Goal: Browse casually: Explore the website without a specific task or goal

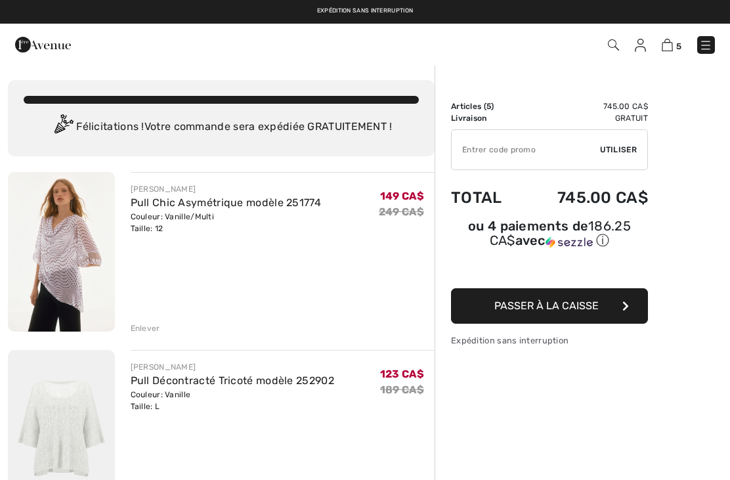
click at [146, 332] on div "Enlever" at bounding box center [146, 328] width 30 height 12
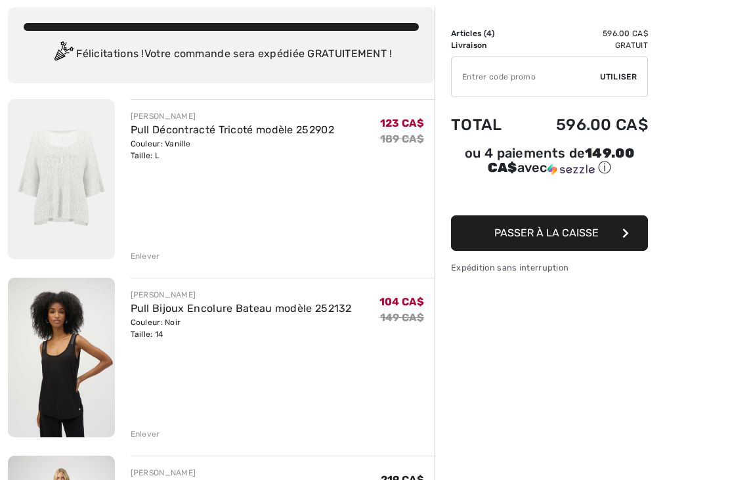
scroll to position [83, 0]
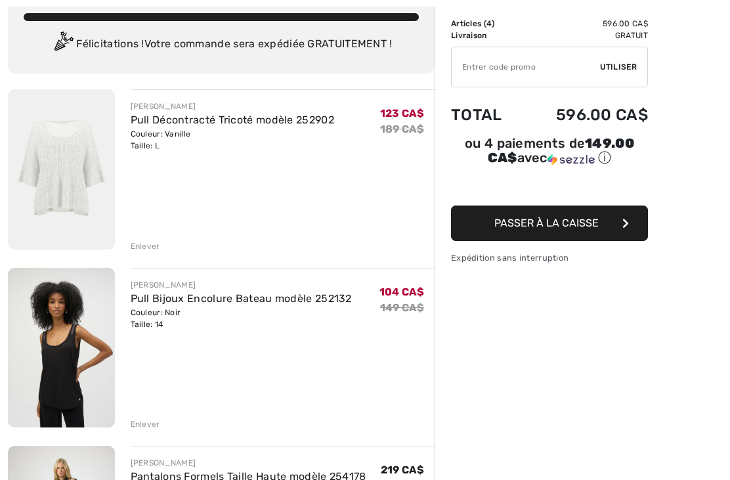
click at [154, 247] on div "Enlever" at bounding box center [146, 246] width 30 height 12
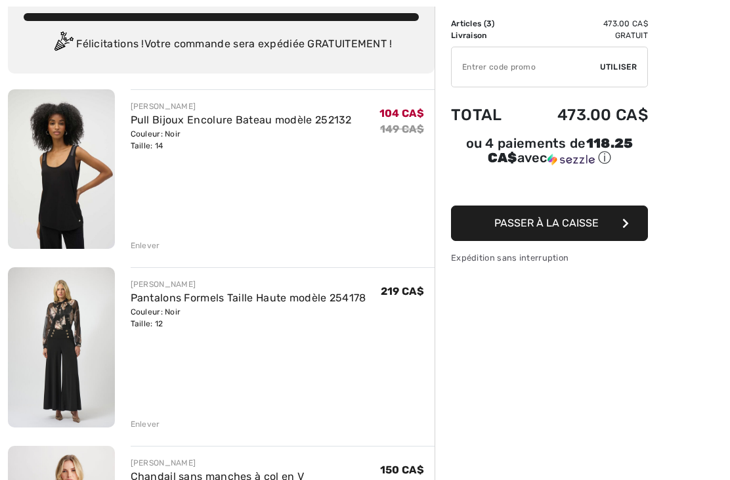
click at [144, 246] on div "Enlever" at bounding box center [146, 245] width 30 height 12
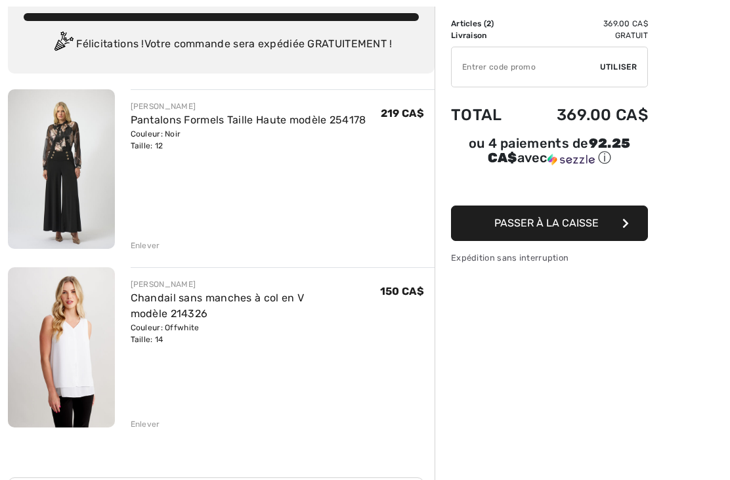
click at [148, 243] on div "Enlever" at bounding box center [146, 245] width 30 height 12
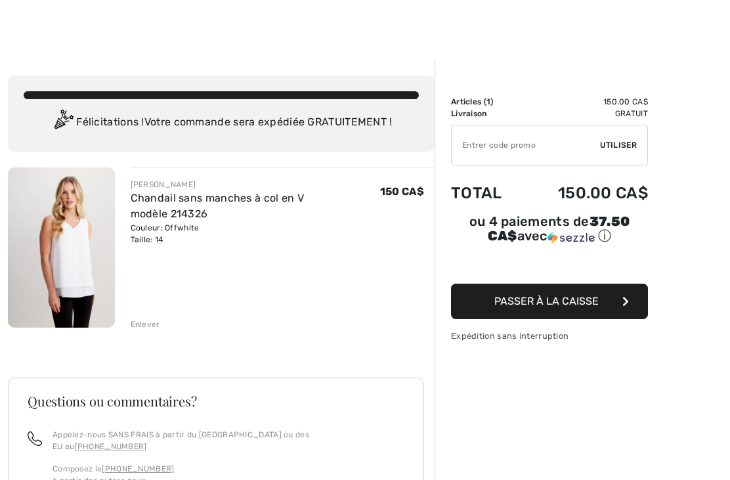
scroll to position [0, 0]
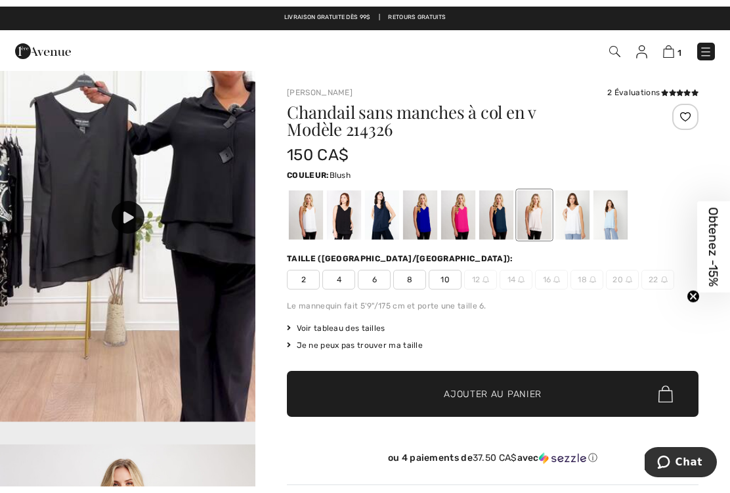
scroll to position [1228, 0]
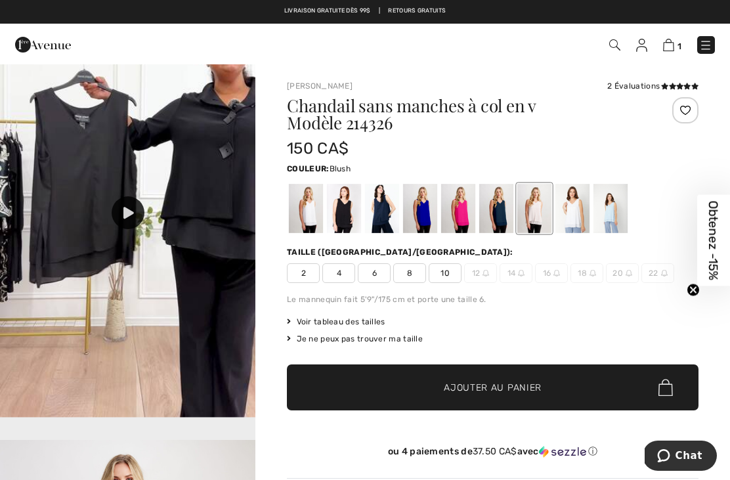
click at [123, 218] on icon at bounding box center [128, 213] width 10 height 12
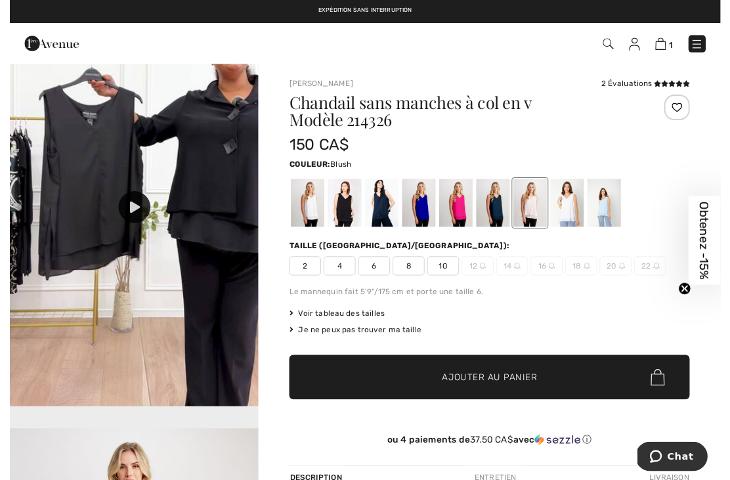
scroll to position [13, 0]
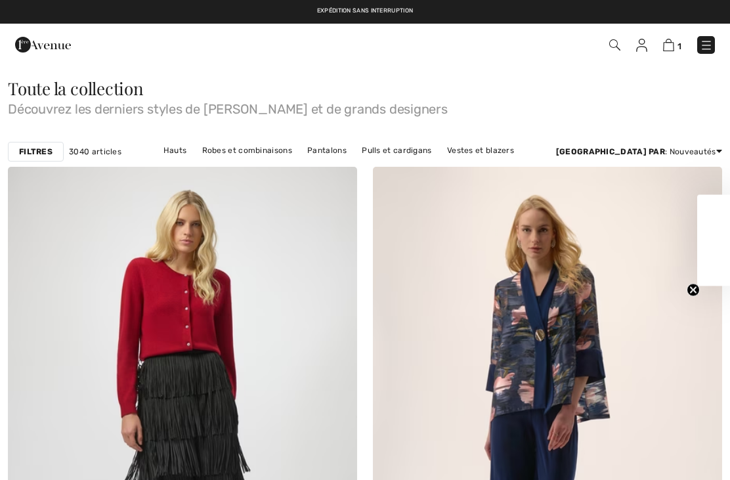
checkbox input "true"
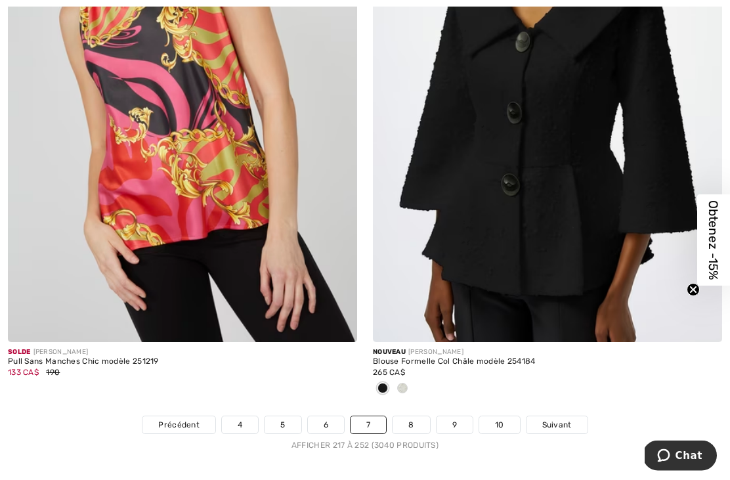
scroll to position [10522, 0]
click at [417, 416] on link "8" at bounding box center [410, 424] width 37 height 17
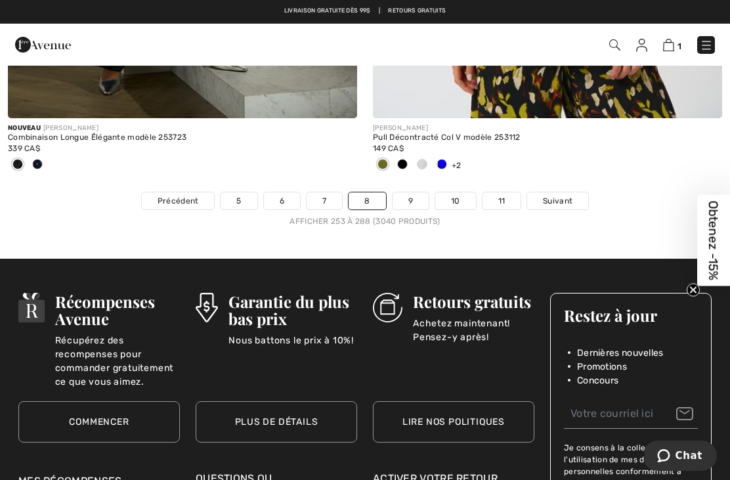
scroll to position [10765, 0]
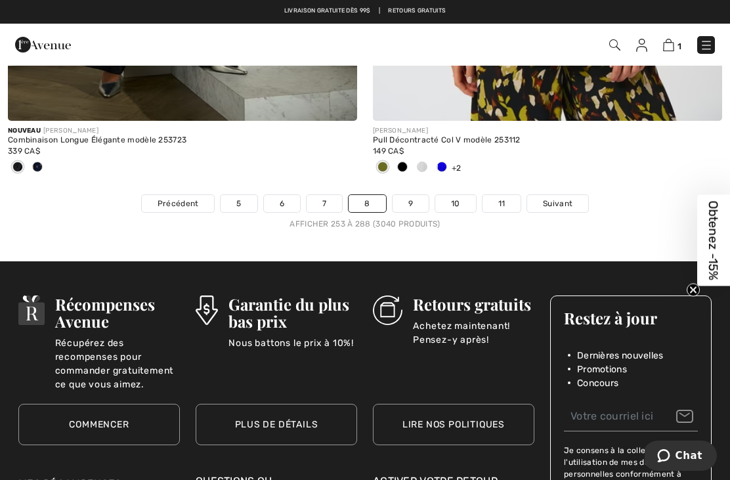
click at [415, 195] on link "9" at bounding box center [410, 203] width 36 height 17
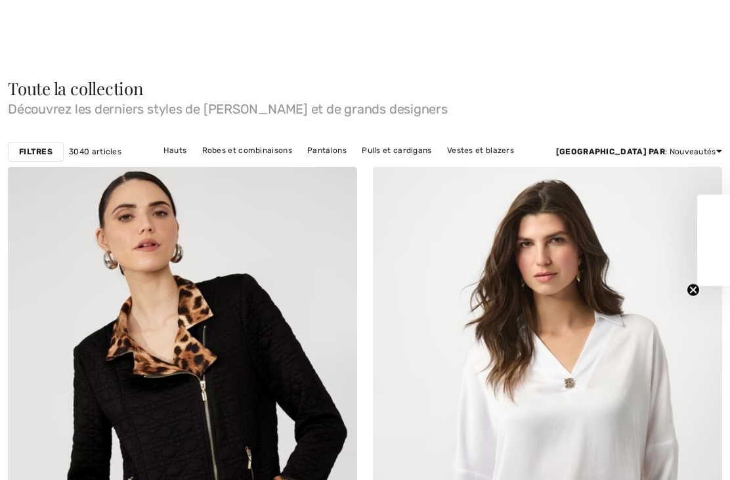
checkbox input "true"
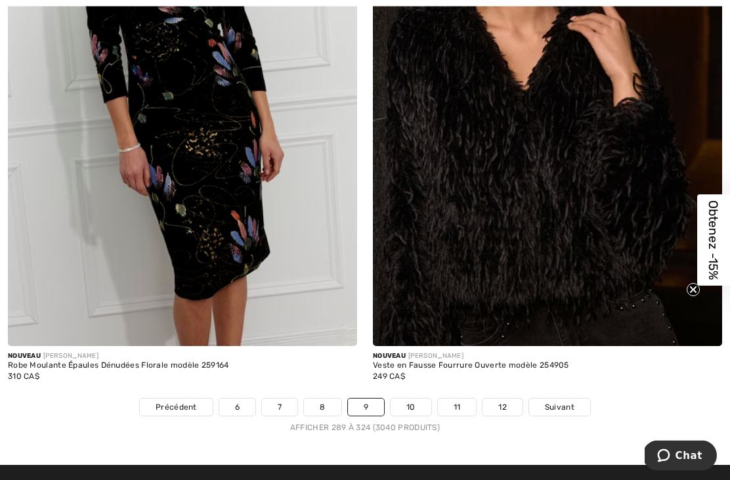
scroll to position [10518, 0]
click at [408, 398] on link "10" at bounding box center [410, 406] width 41 height 17
click at [414, 398] on link "10" at bounding box center [410, 406] width 41 height 17
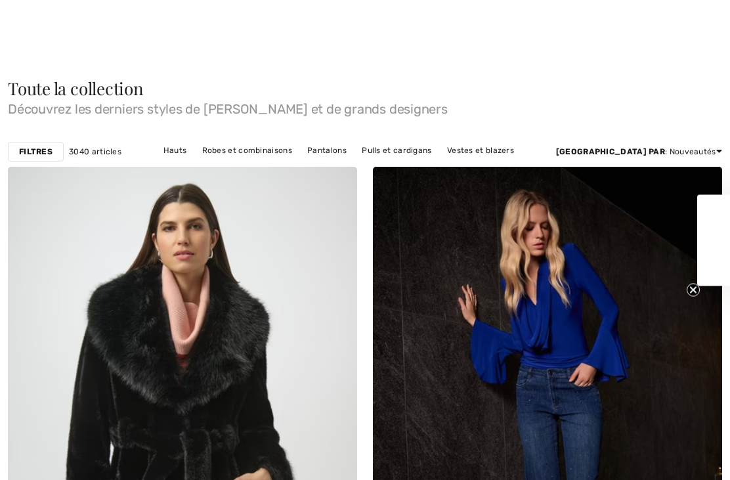
checkbox input "true"
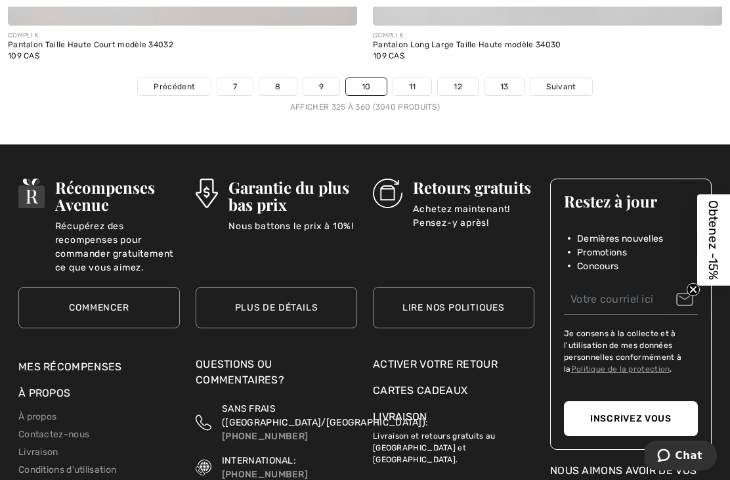
scroll to position [10903, 0]
click at [412, 78] on link "11" at bounding box center [412, 86] width 39 height 17
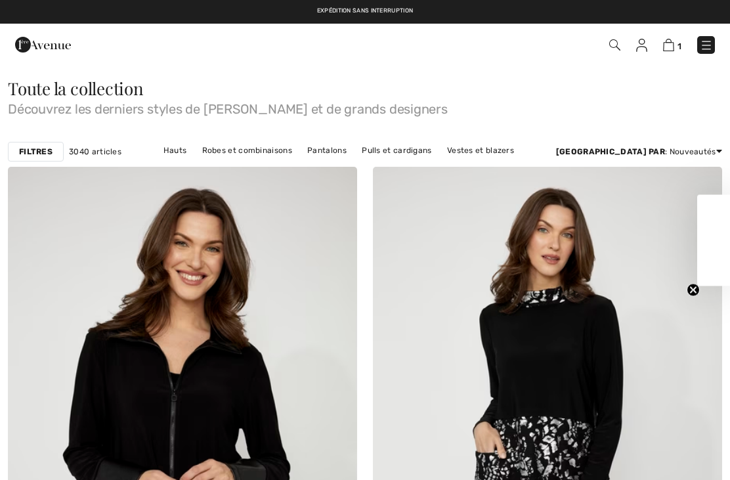
checkbox input "true"
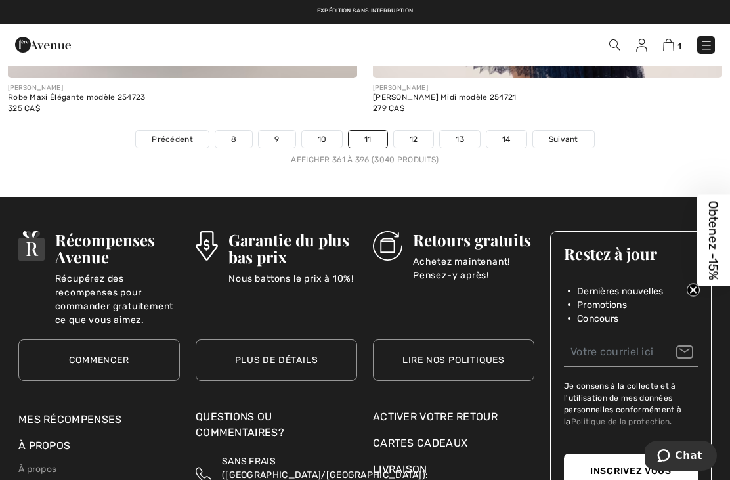
scroll to position [10805, 0]
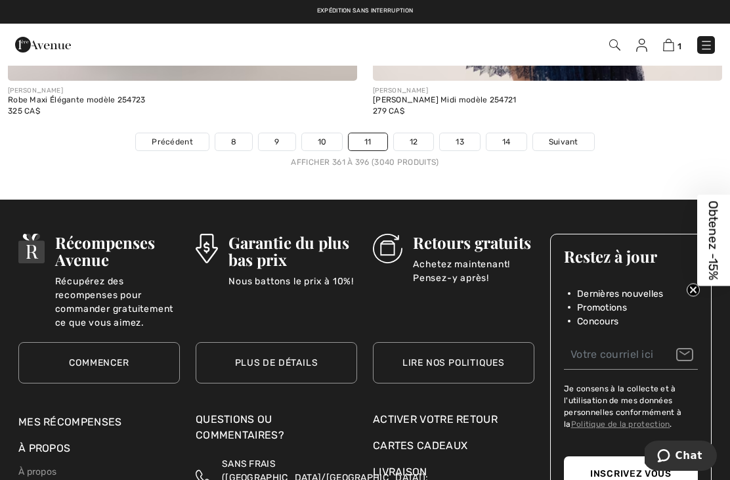
click at [419, 133] on link "12" at bounding box center [414, 141] width 40 height 17
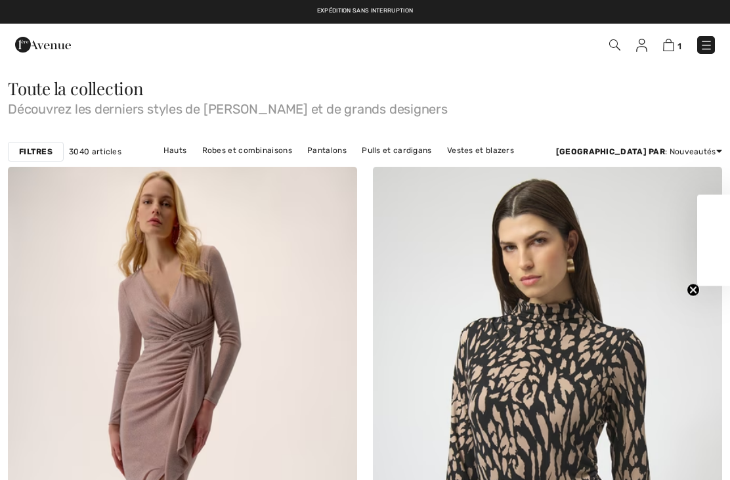
checkbox input "true"
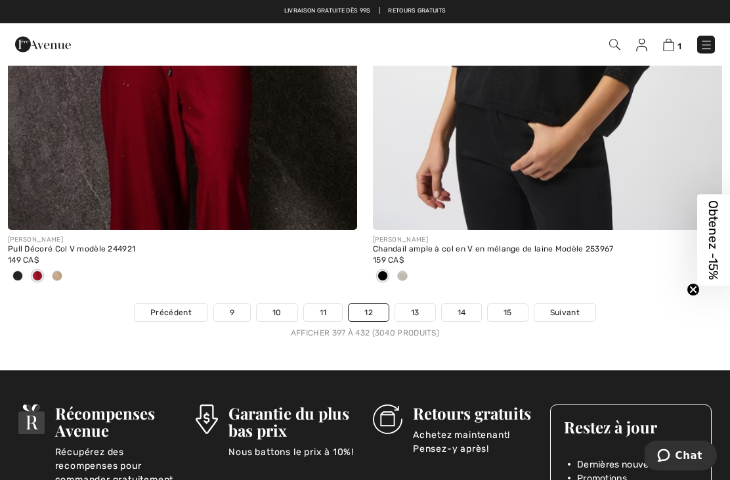
scroll to position [10634, 0]
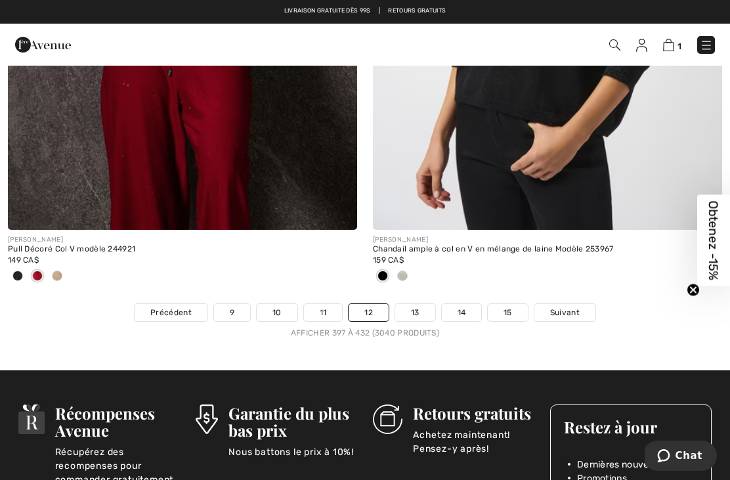
click at [416, 304] on link "13" at bounding box center [415, 312] width 40 height 17
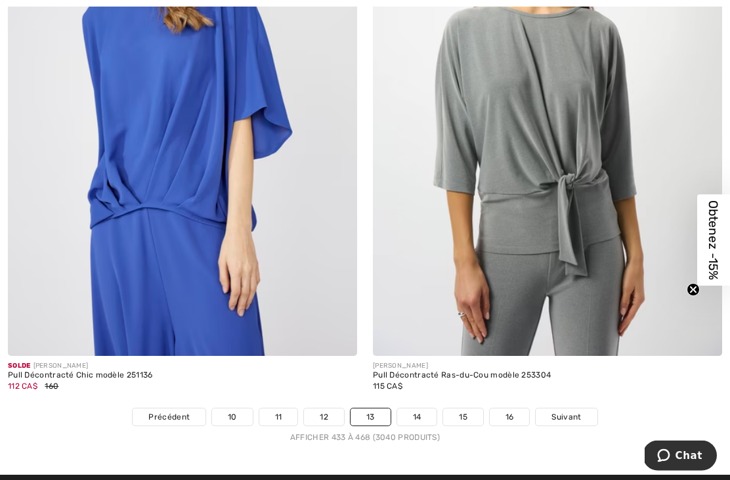
scroll to position [10508, 0]
click at [421, 408] on link "14" at bounding box center [417, 416] width 40 height 17
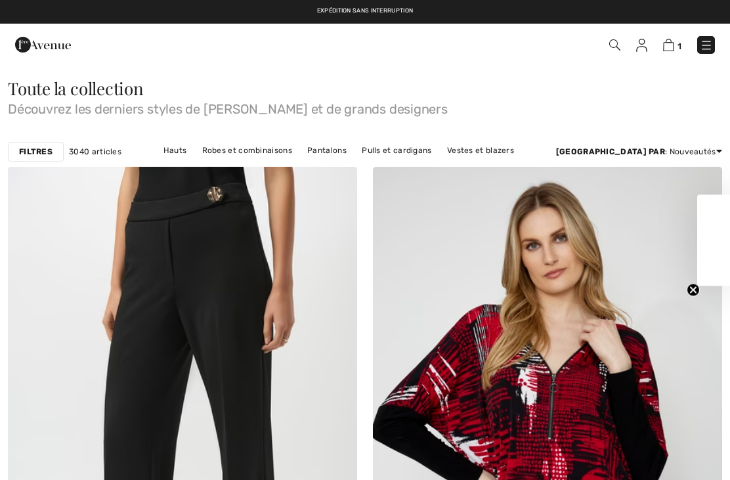
checkbox input "true"
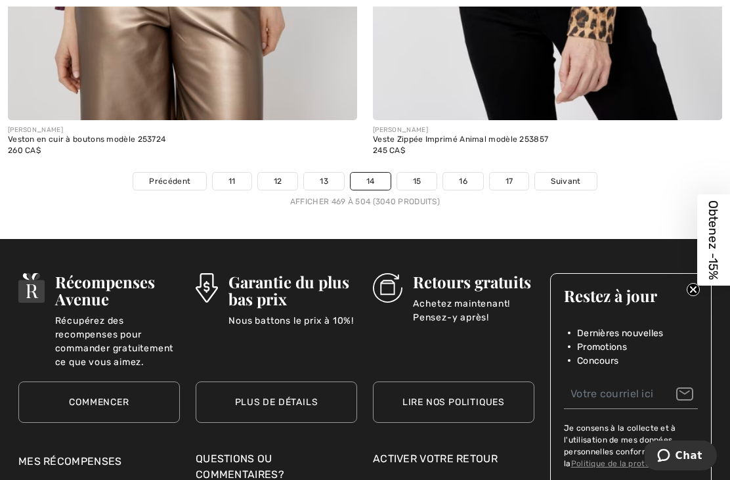
scroll to position [10852, 0]
click at [417, 173] on link "15" at bounding box center [417, 181] width 40 height 17
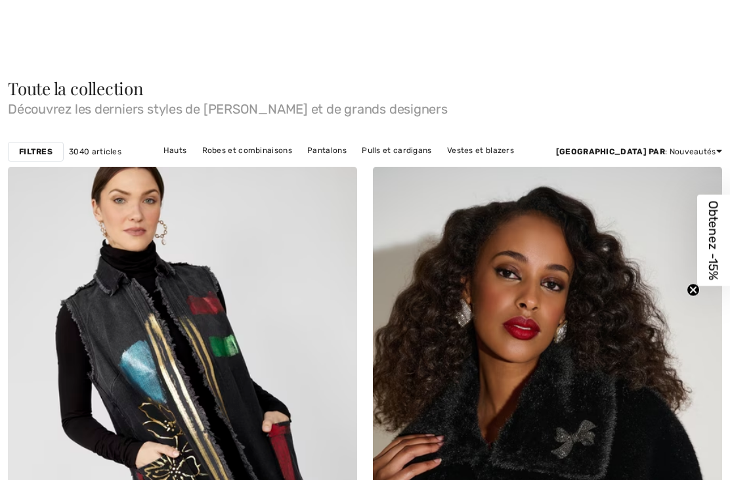
checkbox input "true"
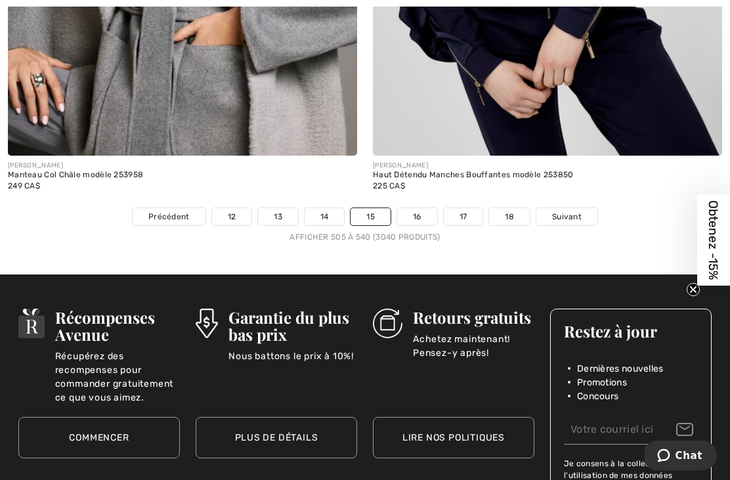
scroll to position [10856, 0]
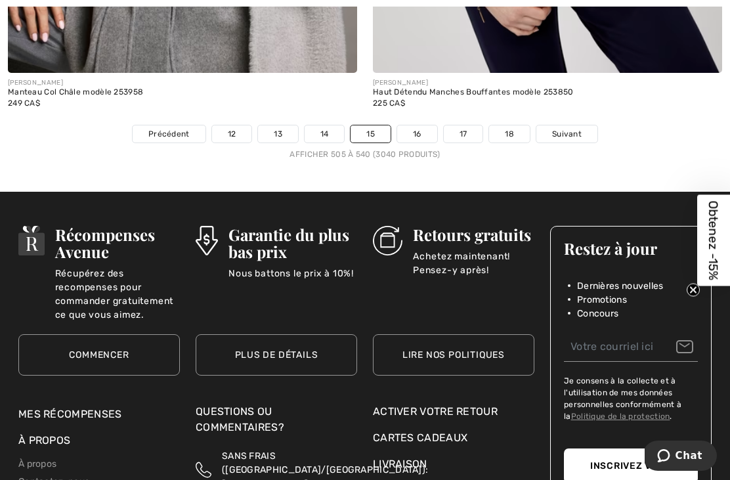
click at [425, 125] on link "16" at bounding box center [417, 133] width 40 height 17
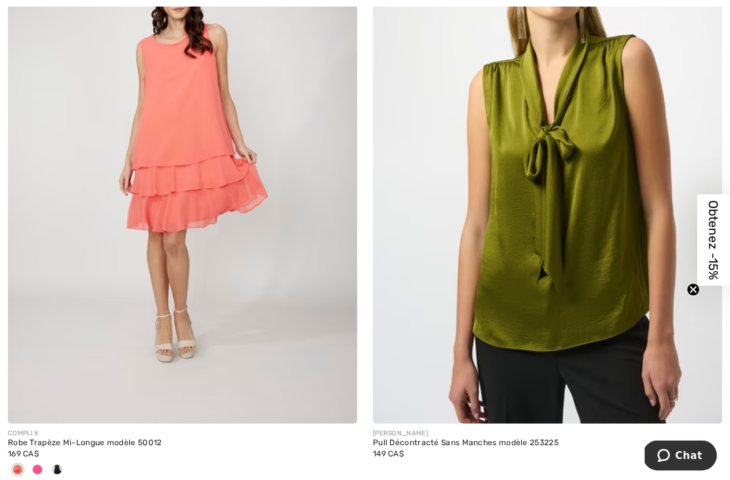
scroll to position [7585, 0]
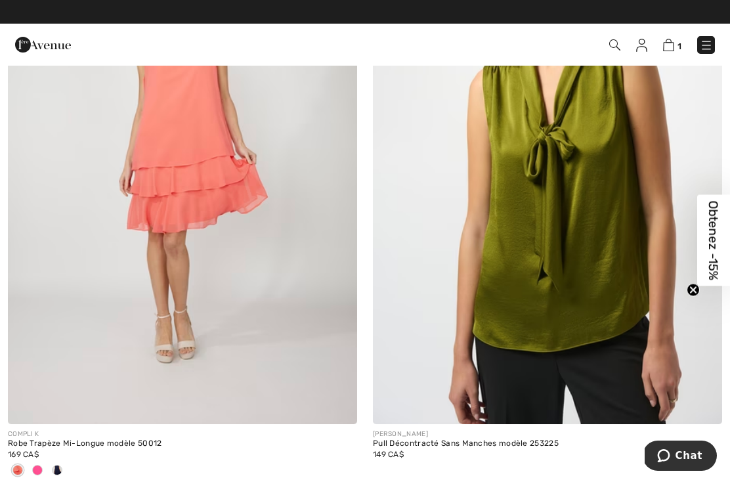
click at [58, 468] on div at bounding box center [57, 471] width 20 height 22
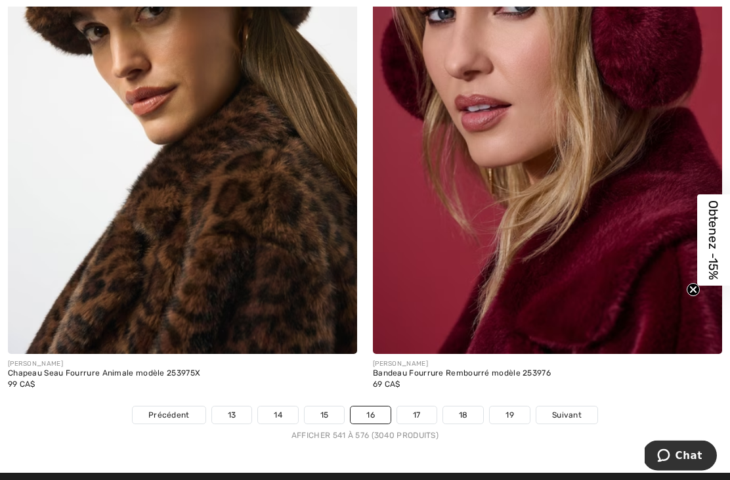
scroll to position [10575, 0]
click at [421, 406] on link "17" at bounding box center [416, 414] width 39 height 17
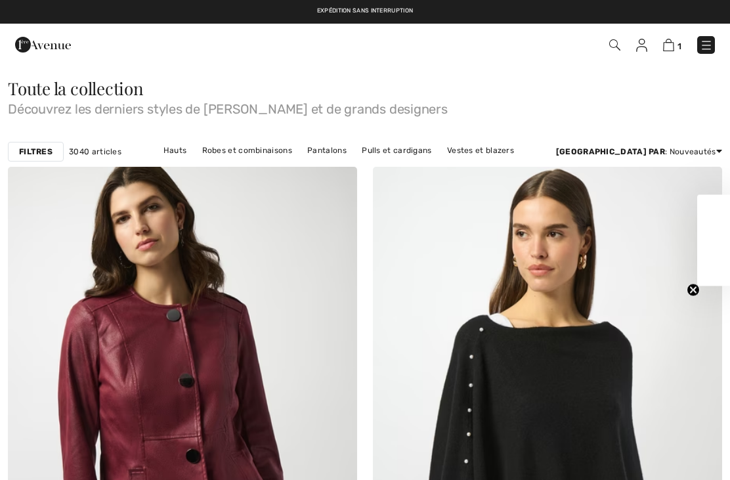
checkbox input "true"
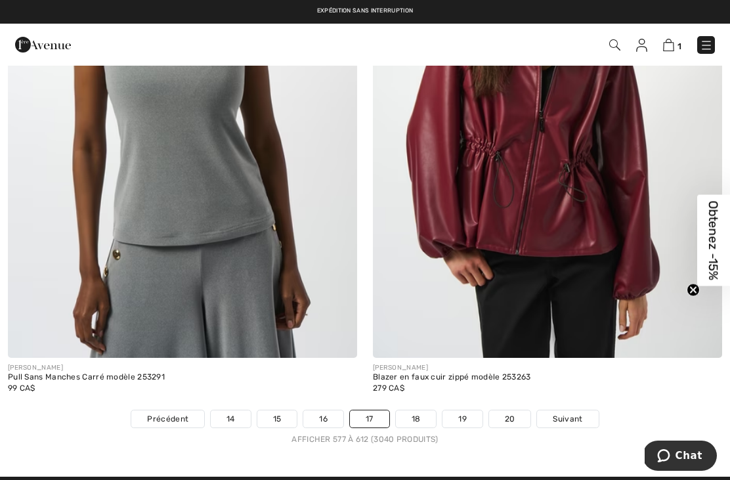
scroll to position [10505, 0]
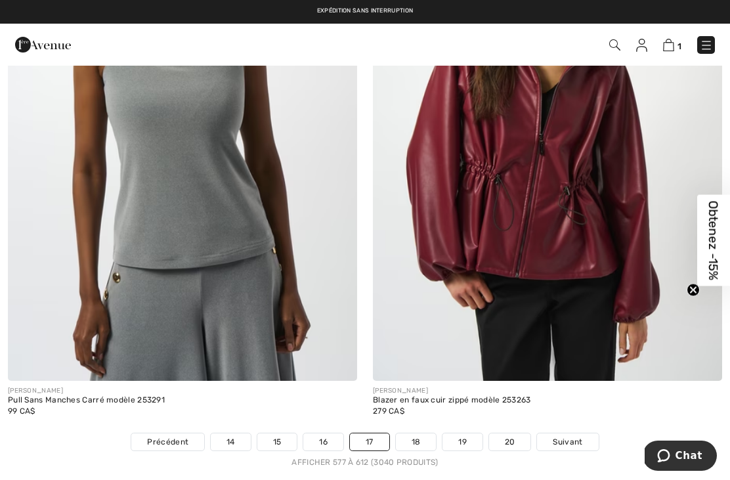
click at [419, 433] on link "18" at bounding box center [416, 441] width 41 height 17
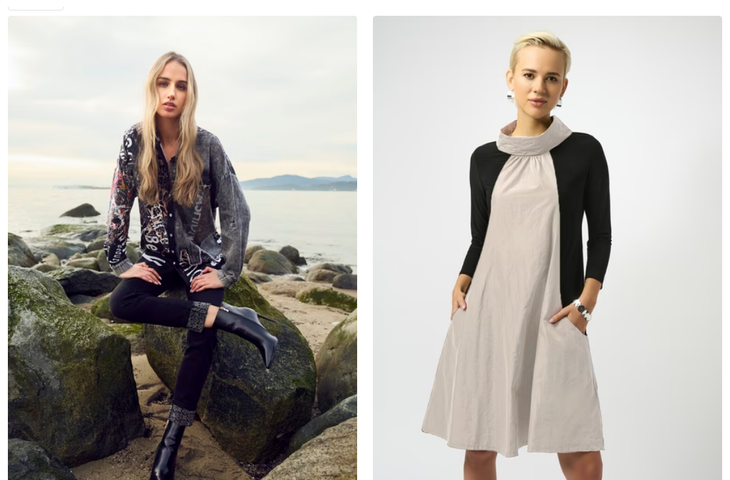
checkbox input "true"
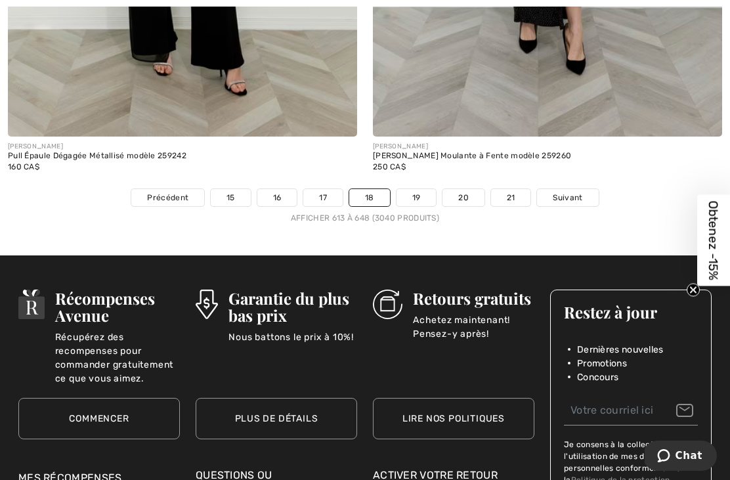
scroll to position [10884, 0]
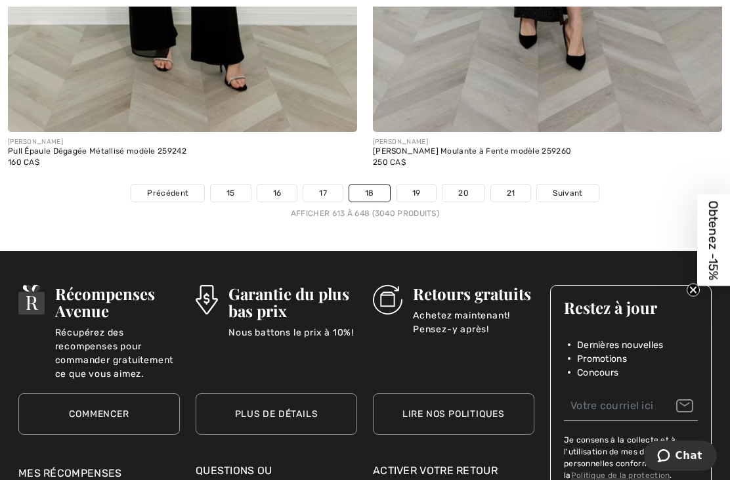
click at [420, 185] on link "19" at bounding box center [416, 192] width 40 height 17
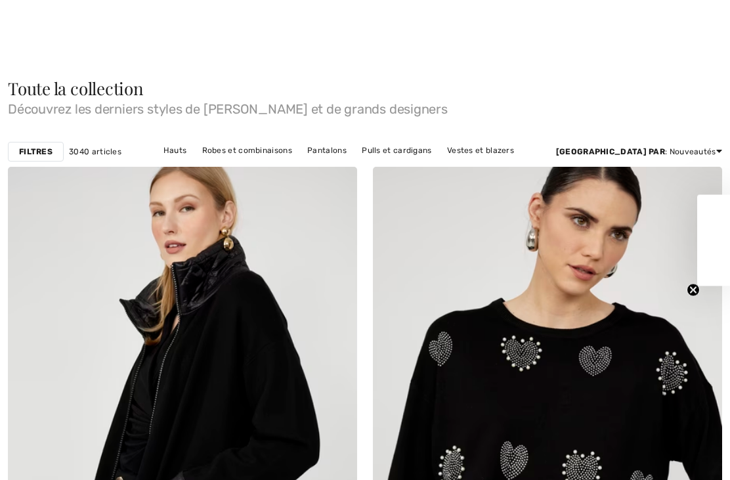
checkbox input "true"
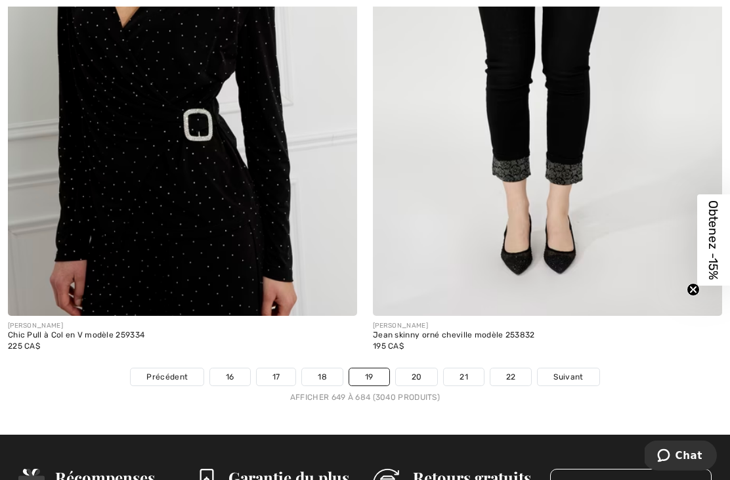
scroll to position [10998, 0]
